Goal: Find specific page/section: Find specific page/section

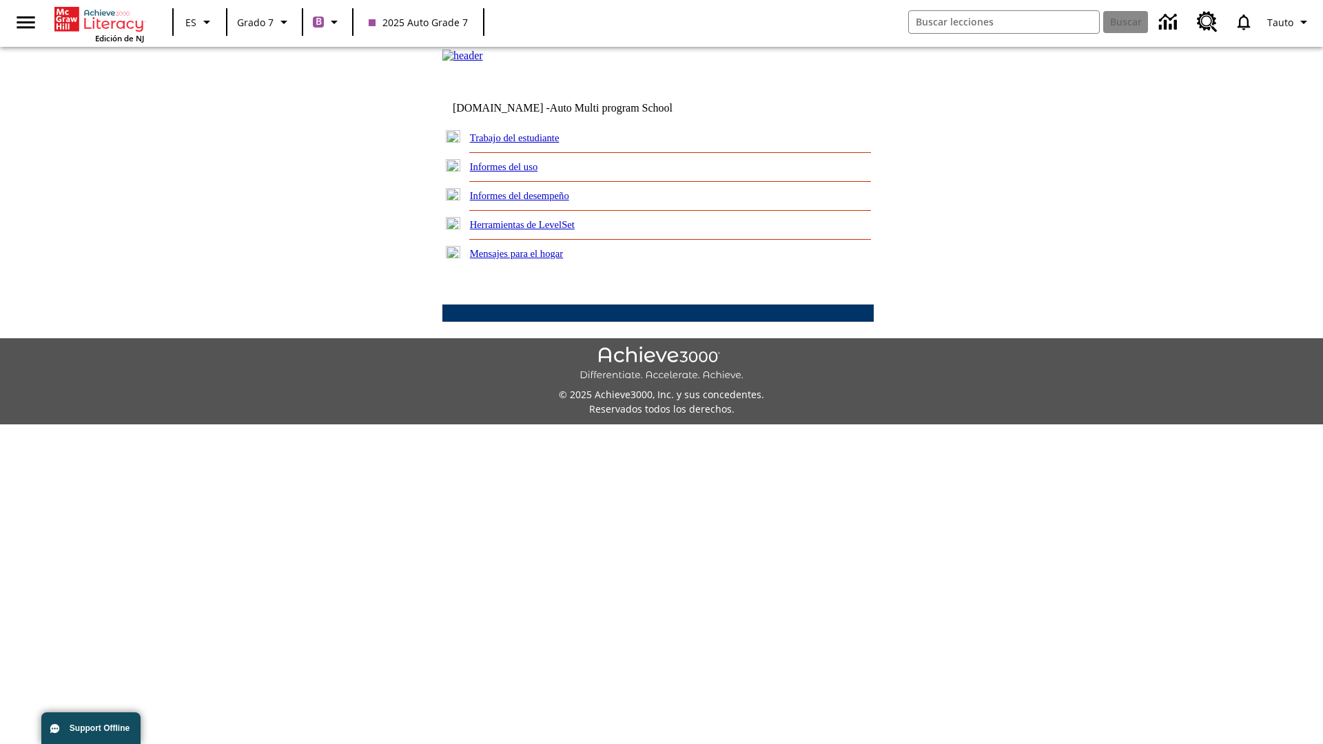
click at [531, 143] on link "Trabajo del estudiante" at bounding box center [515, 137] width 90 height 11
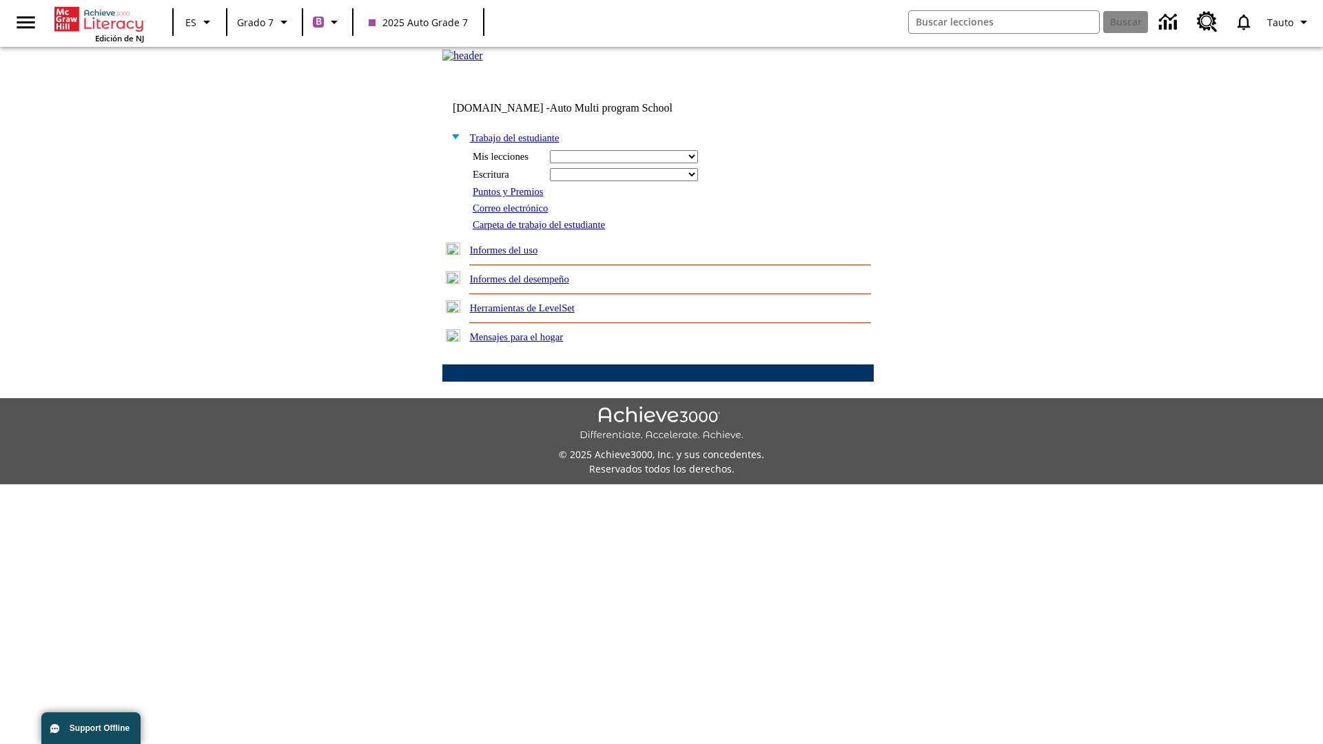
click at [515, 214] on link "Correo electrónico" at bounding box center [510, 208] width 75 height 11
